Goal: Use online tool/utility: Utilize a website feature to perform a specific function

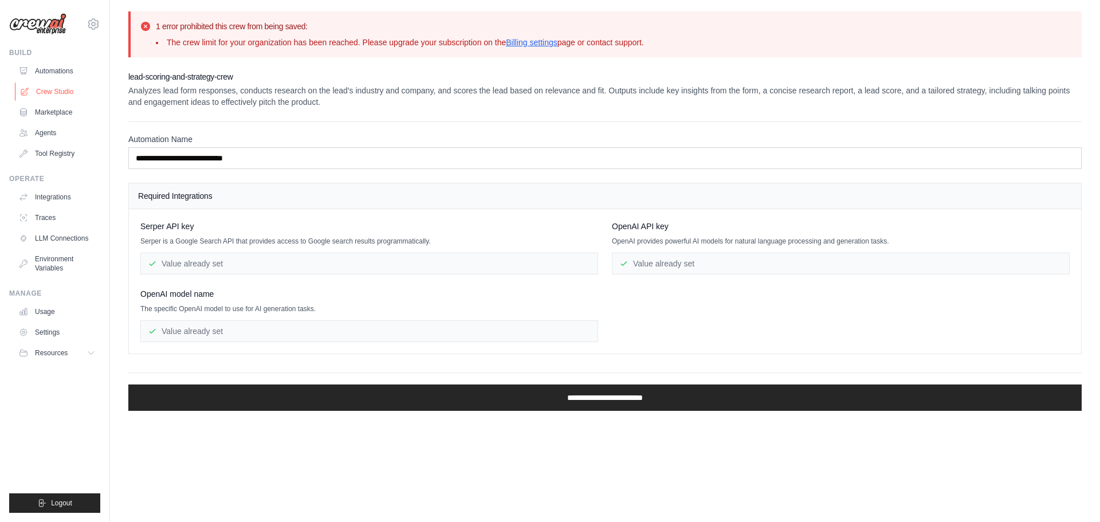
click at [53, 96] on link "Crew Studio" at bounding box center [58, 91] width 86 height 18
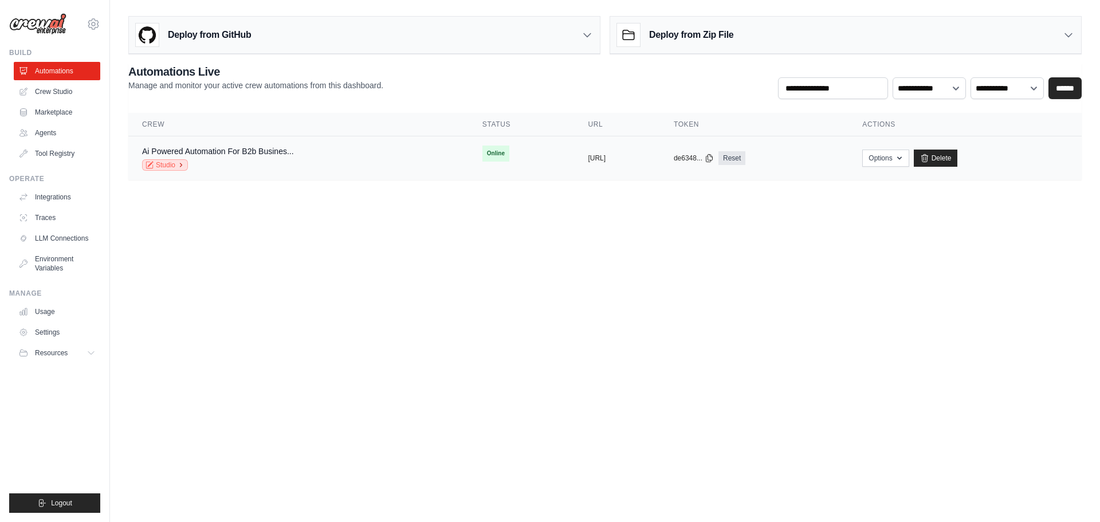
click at [163, 166] on link "Studio" at bounding box center [165, 164] width 46 height 11
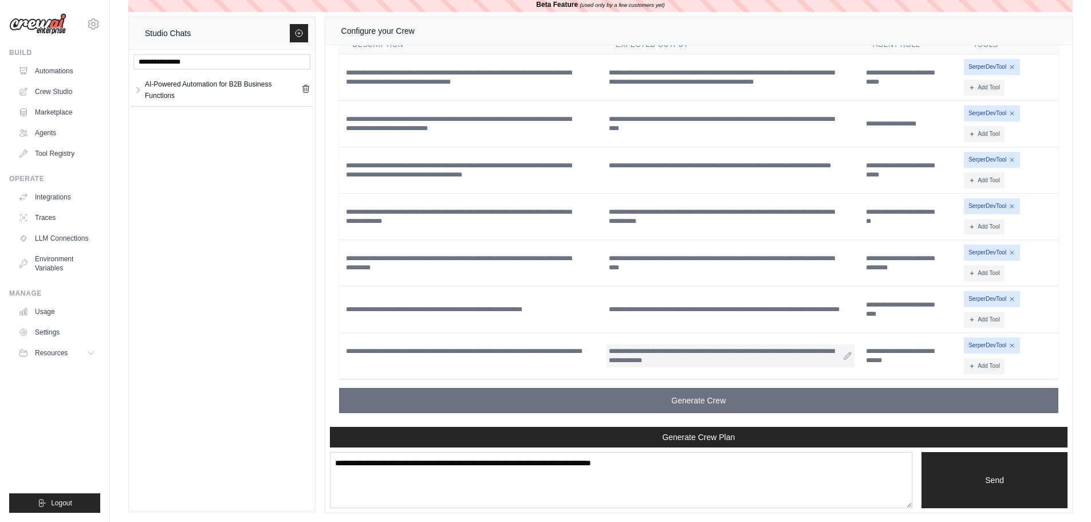
scroll to position [17, 0]
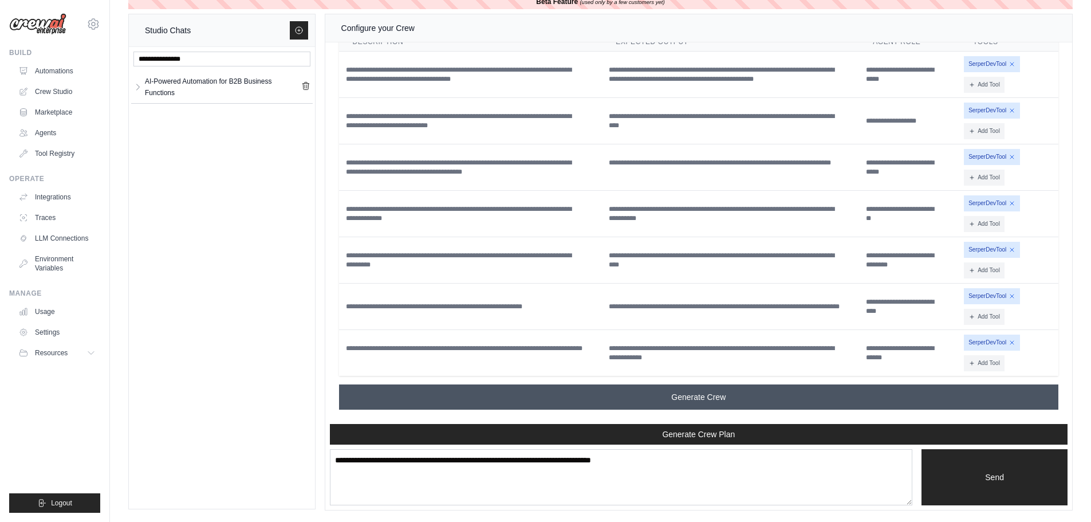
click at [702, 402] on span "Generate Crew" at bounding box center [698, 396] width 54 height 11
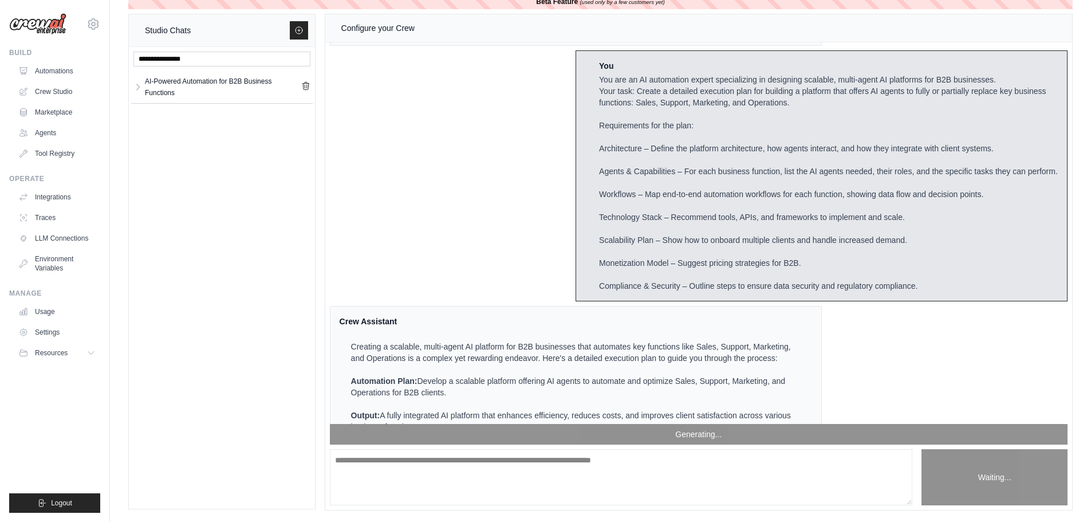
scroll to position [2984, 0]
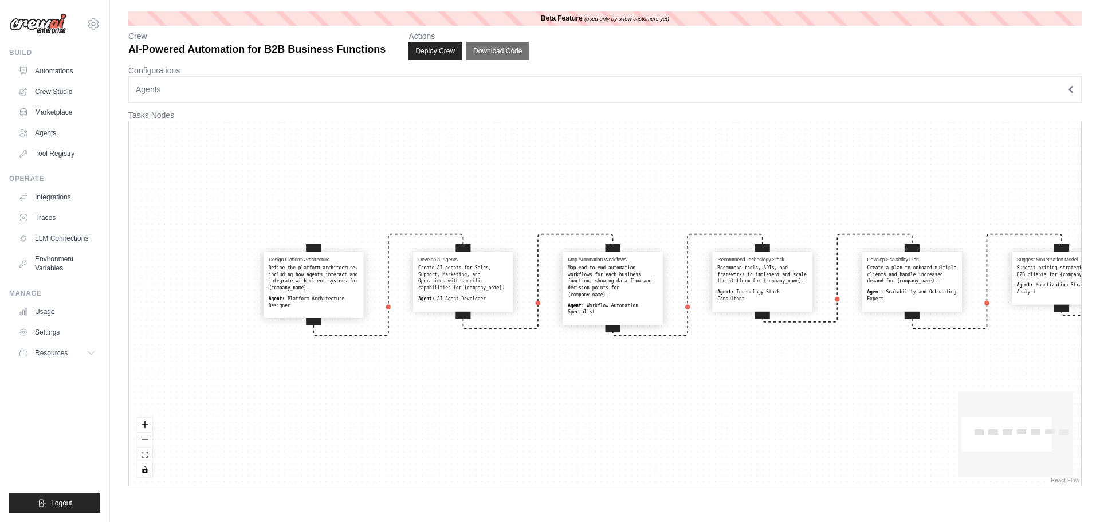
drag, startPoint x: 863, startPoint y: 419, endPoint x: 716, endPoint y: 385, distance: 150.5
click at [773, 385] on div "Design Platform Architecture Define the platform architecture, including how ag…" at bounding box center [605, 303] width 952 height 364
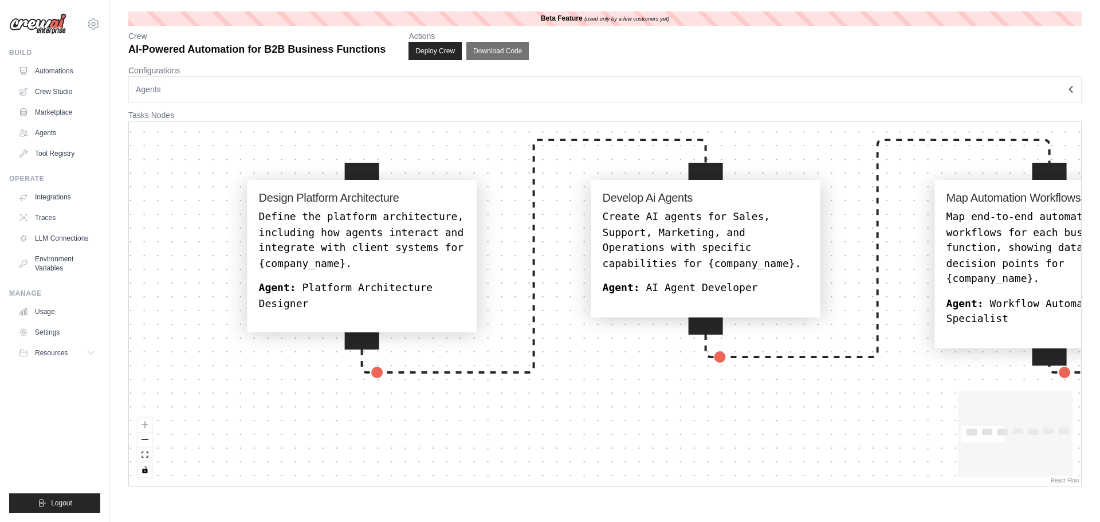
drag, startPoint x: 376, startPoint y: 298, endPoint x: 703, endPoint y: 384, distance: 338.3
click at [704, 384] on div "Design Platform Architecture Define the platform architecture, including how ag…" at bounding box center [605, 303] width 952 height 364
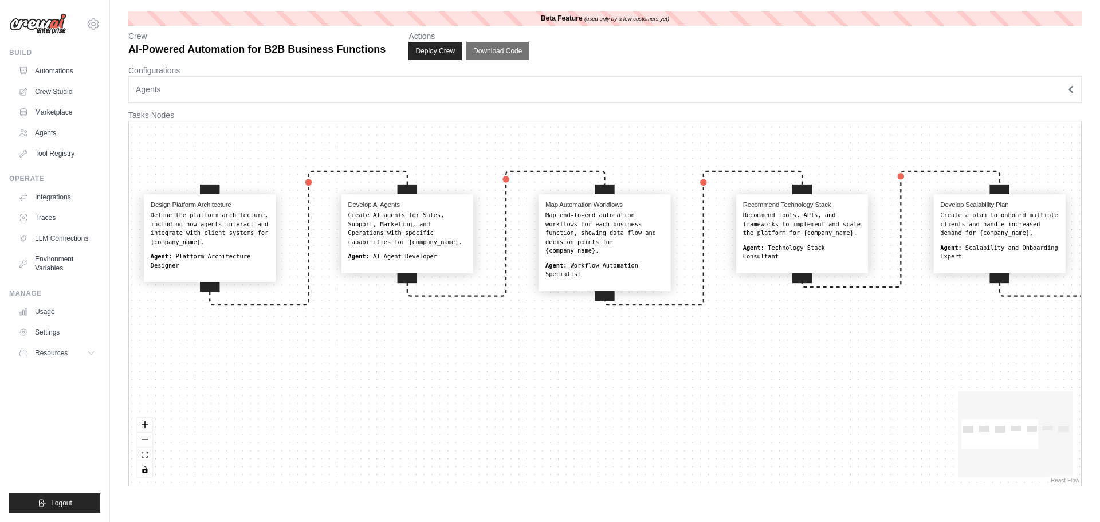
drag, startPoint x: 748, startPoint y: 420, endPoint x: 457, endPoint y: 337, distance: 302.7
click at [457, 337] on div "Design Platform Architecture Define the platform architecture, including how ag…" at bounding box center [605, 303] width 952 height 364
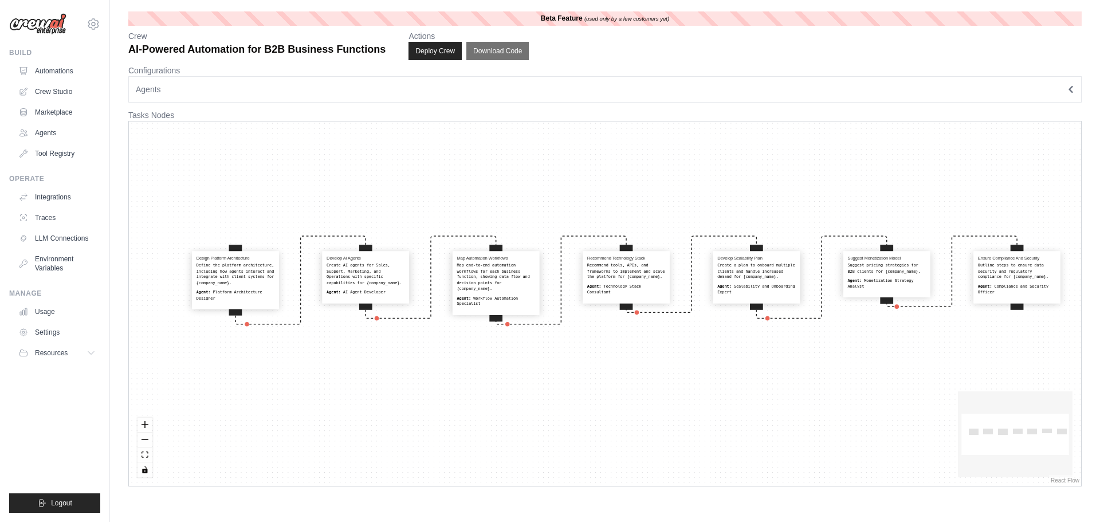
drag, startPoint x: 742, startPoint y: 369, endPoint x: 670, endPoint y: 367, distance: 72.8
click at [670, 367] on div "Design Platform Architecture Define the platform architecture, including how ag…" at bounding box center [605, 303] width 952 height 364
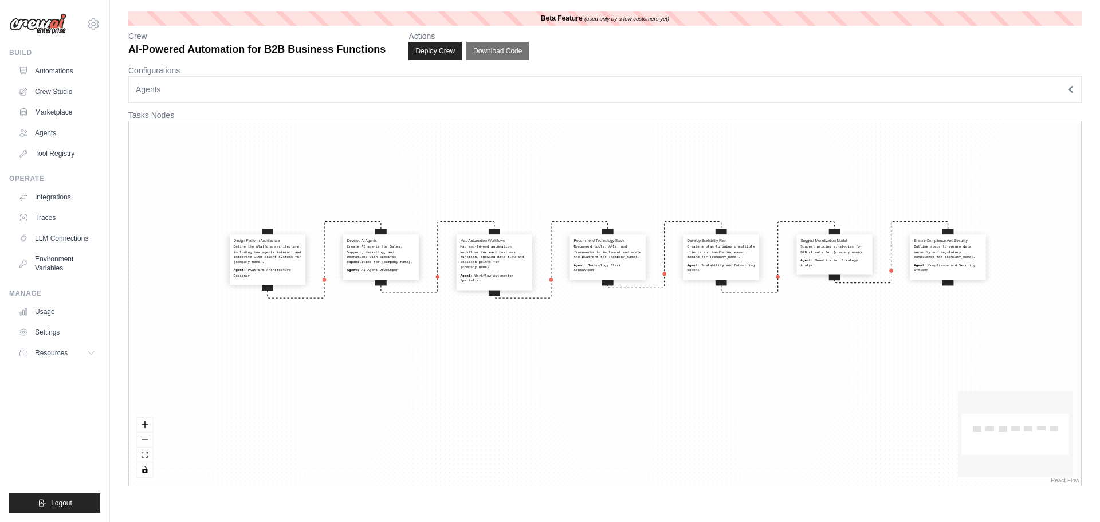
drag, startPoint x: 459, startPoint y: 407, endPoint x: 534, endPoint y: 349, distance: 94.3
click at [534, 349] on div "Design Platform Architecture Define the platform architecture, including how ag…" at bounding box center [605, 303] width 952 height 364
